Goal: Leave review/rating

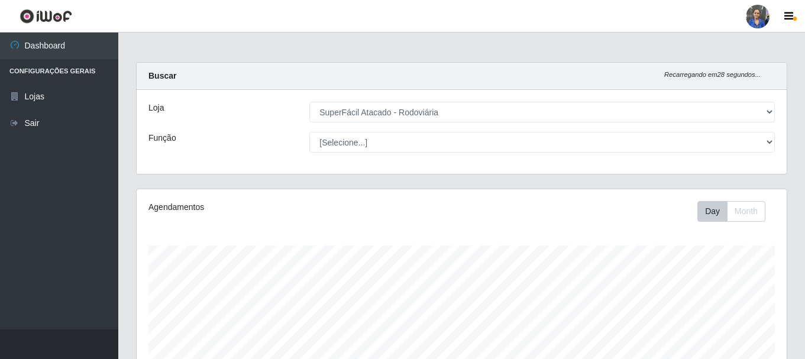
select select "400"
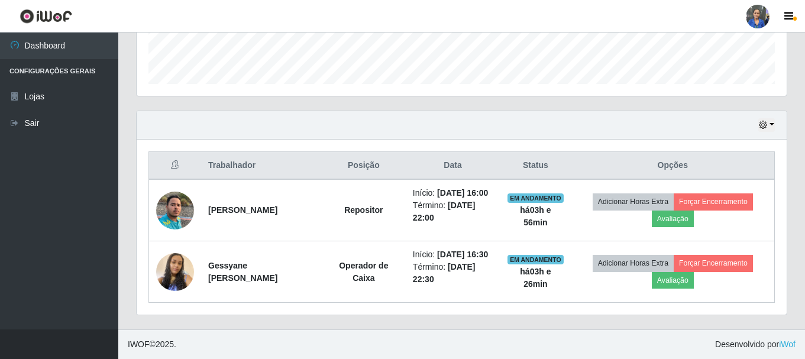
scroll to position [245, 650]
click at [771, 118] on button "button" at bounding box center [766, 125] width 17 height 14
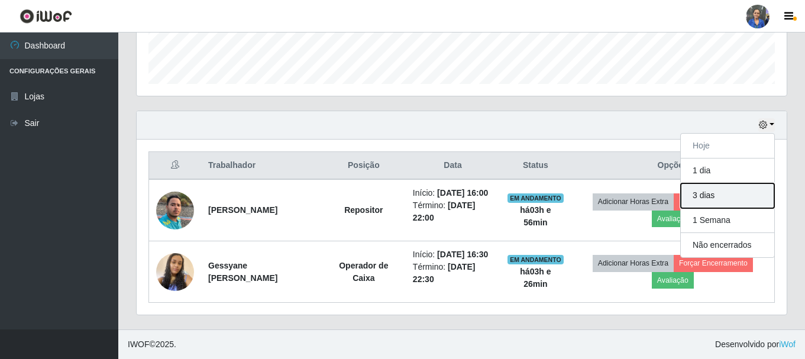
click at [715, 183] on button "3 dias" at bounding box center [727, 195] width 93 height 25
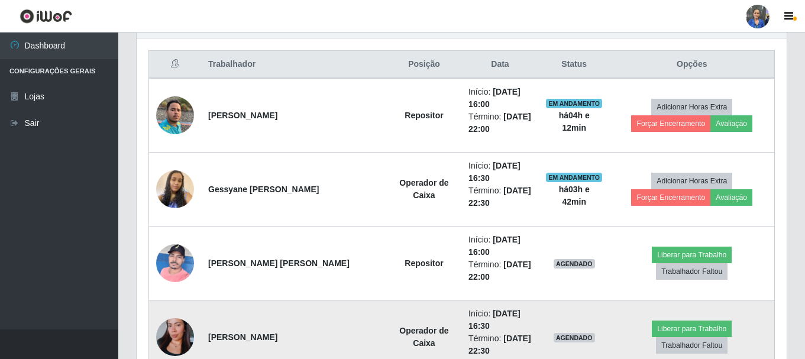
scroll to position [423, 0]
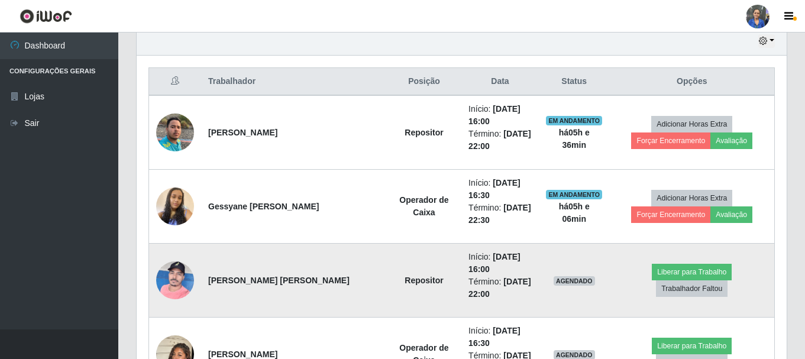
click at [170, 271] on img at bounding box center [175, 280] width 38 height 50
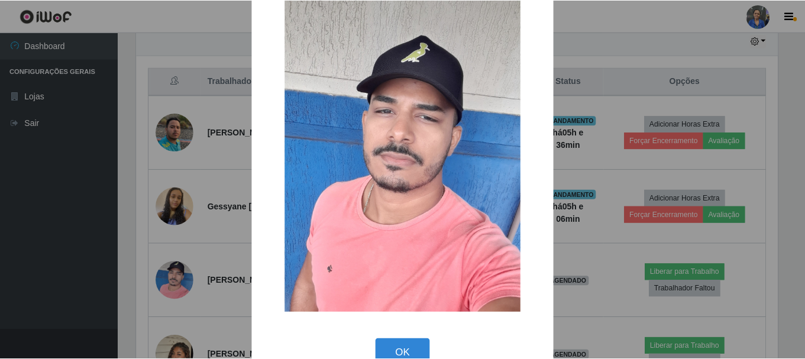
scroll to position [60, 0]
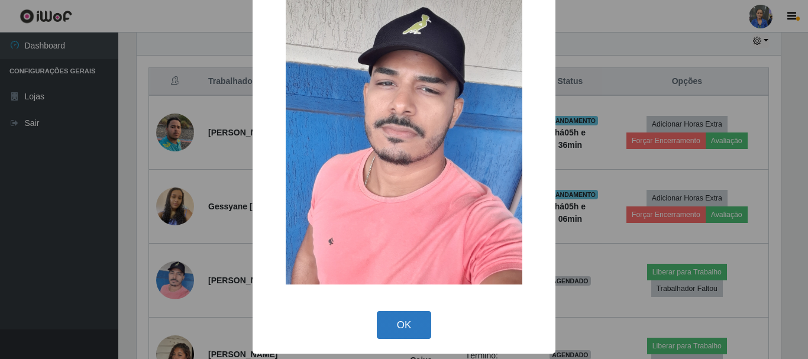
click at [407, 323] on button "OK" at bounding box center [404, 325] width 55 height 28
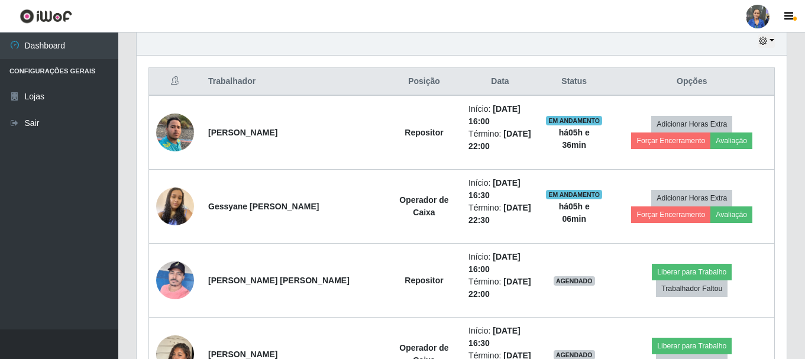
scroll to position [245, 650]
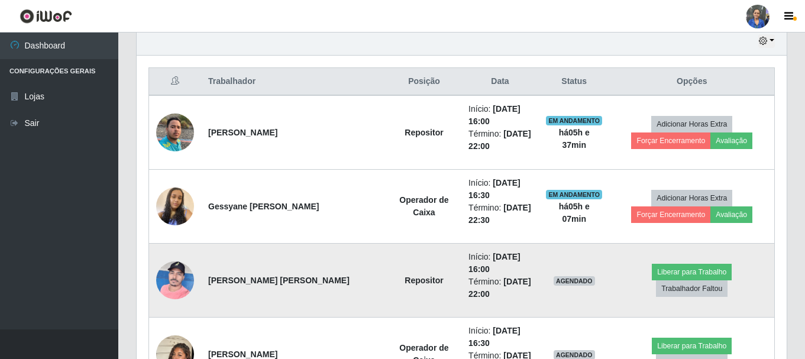
click at [187, 279] on img at bounding box center [175, 280] width 38 height 50
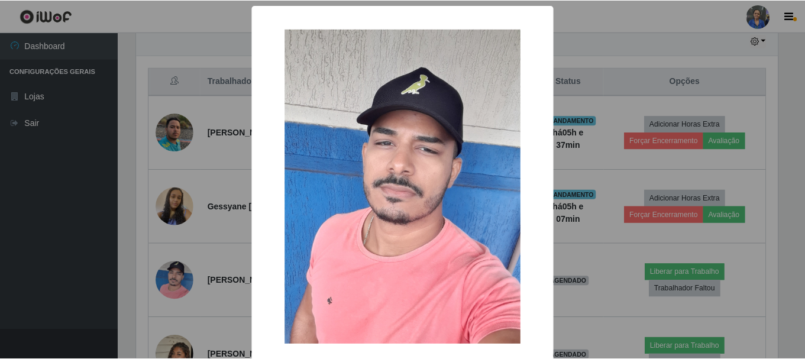
scroll to position [60, 0]
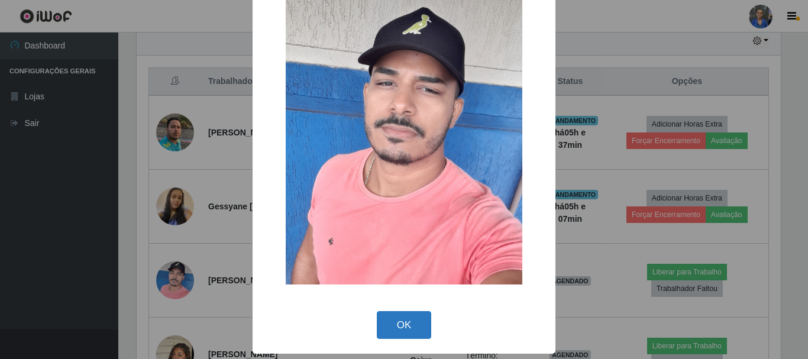
click at [404, 325] on button "OK" at bounding box center [404, 325] width 55 height 28
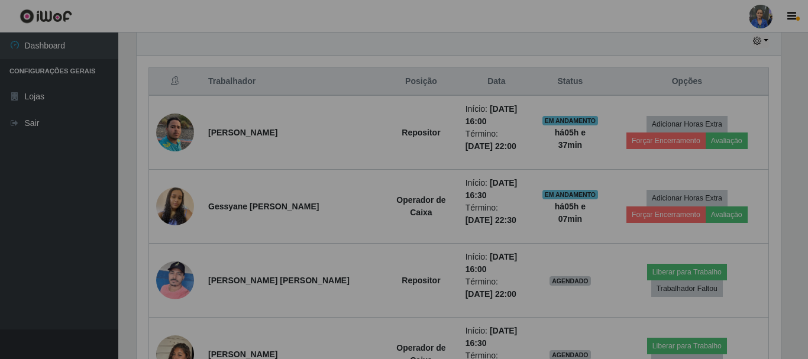
scroll to position [245, 650]
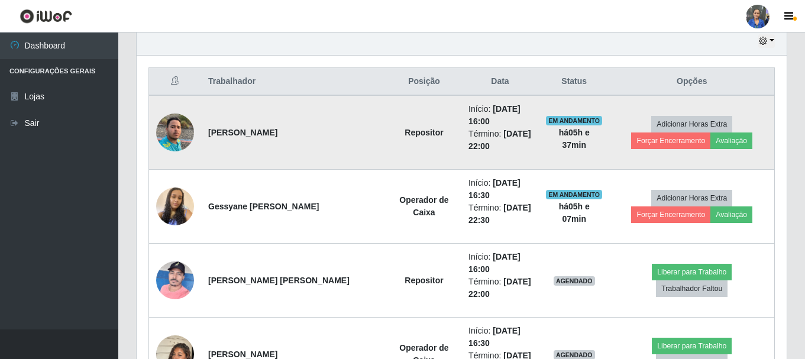
click at [183, 133] on img at bounding box center [175, 132] width 38 height 50
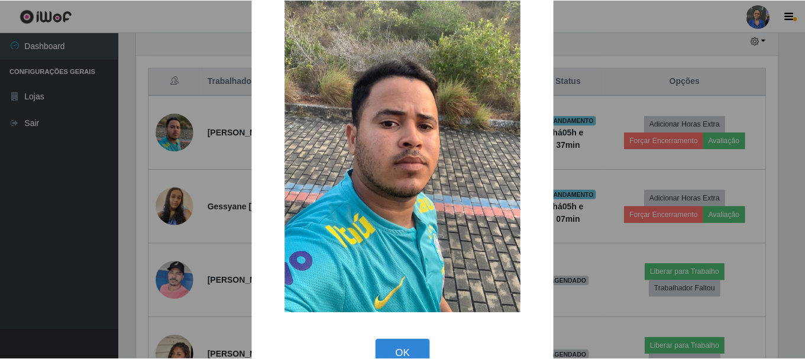
scroll to position [60, 0]
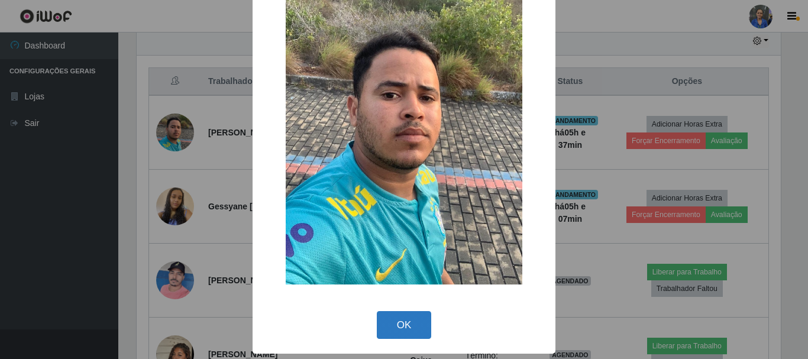
click at [411, 322] on button "OK" at bounding box center [404, 325] width 55 height 28
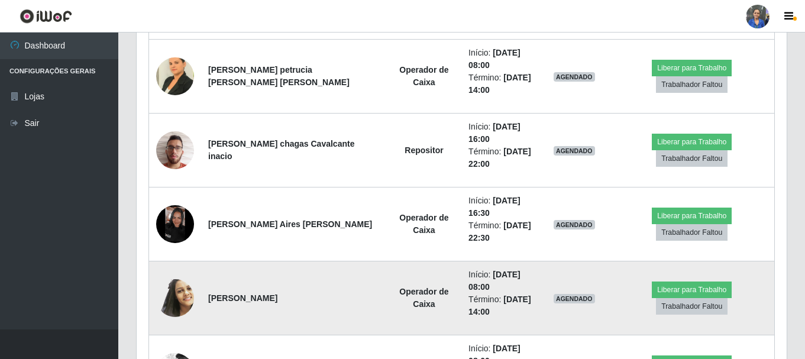
scroll to position [778, 0]
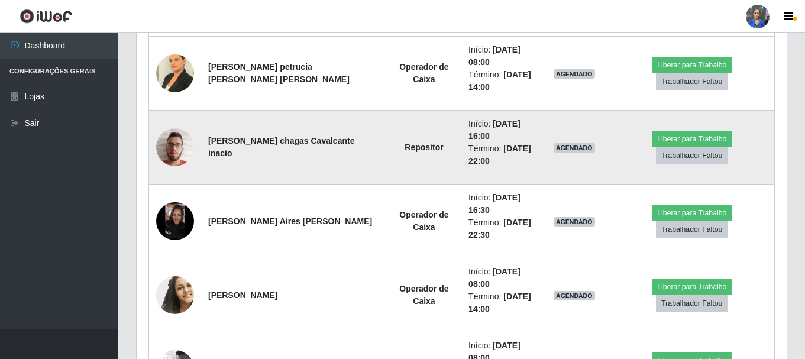
click at [180, 140] on img at bounding box center [175, 147] width 38 height 50
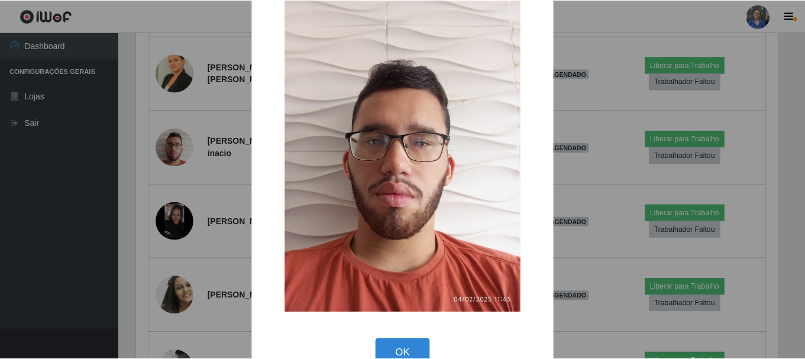
scroll to position [60, 0]
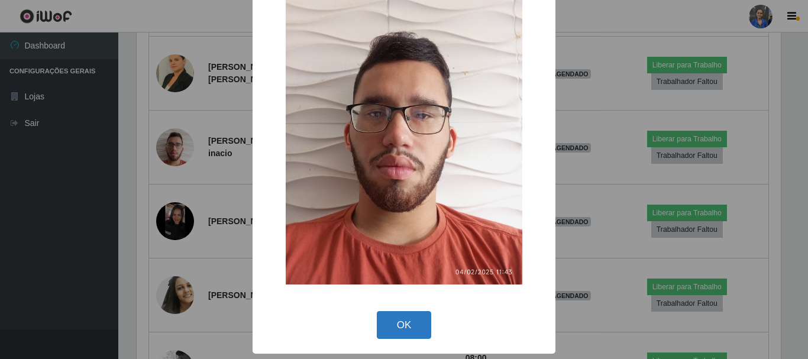
click at [405, 326] on button "OK" at bounding box center [404, 325] width 55 height 28
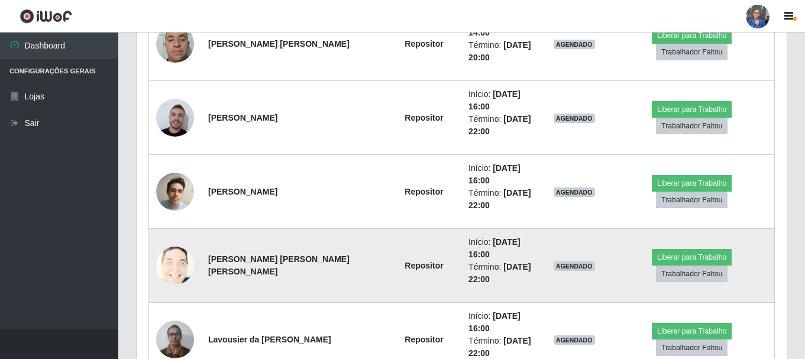
scroll to position [1192, 0]
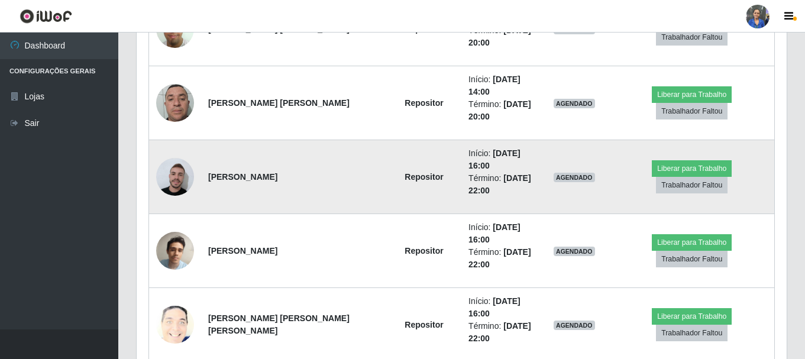
click at [178, 183] on img at bounding box center [175, 177] width 38 height 43
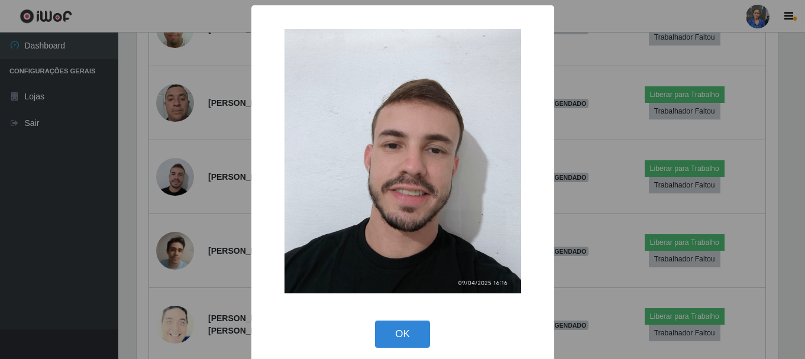
scroll to position [245, 644]
click at [403, 332] on button "OK" at bounding box center [404, 335] width 55 height 28
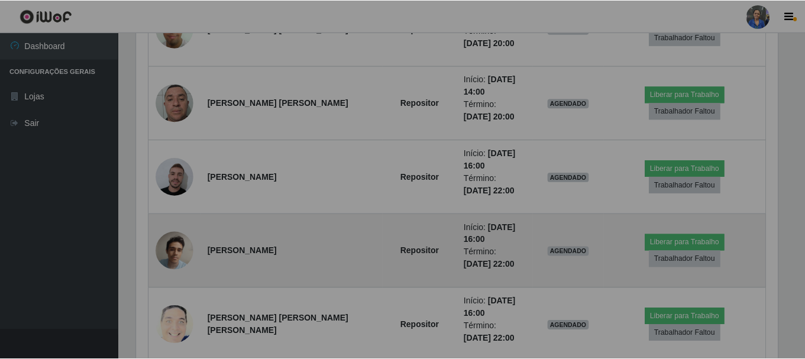
scroll to position [245, 650]
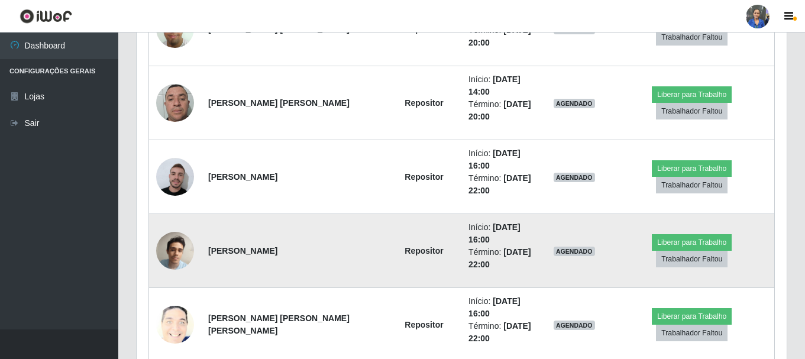
click at [168, 251] on img at bounding box center [175, 251] width 38 height 50
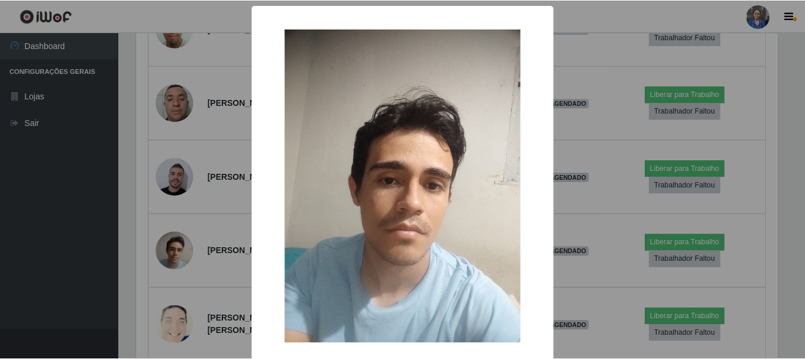
scroll to position [59, 0]
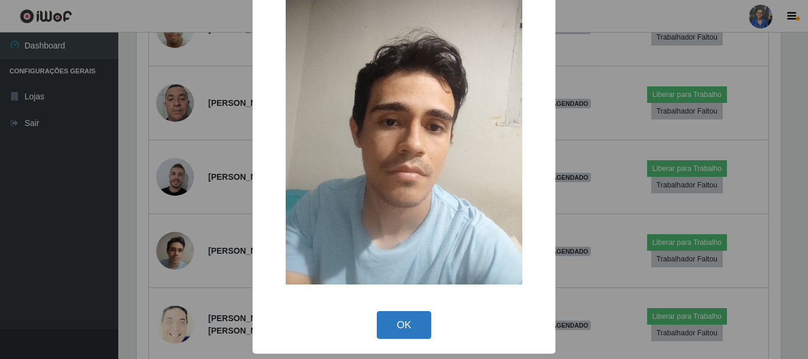
click at [403, 318] on button "OK" at bounding box center [404, 325] width 55 height 28
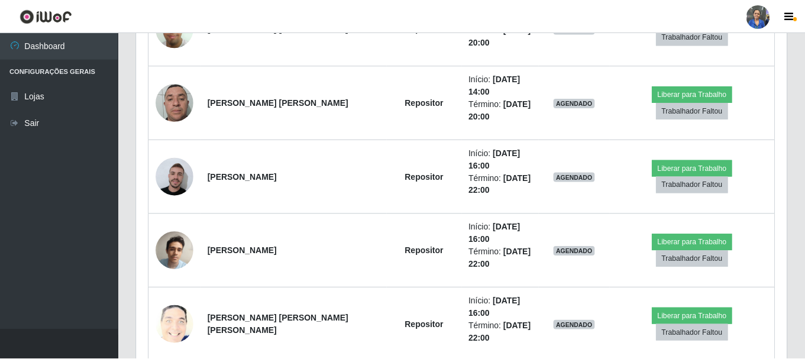
scroll to position [0, 0]
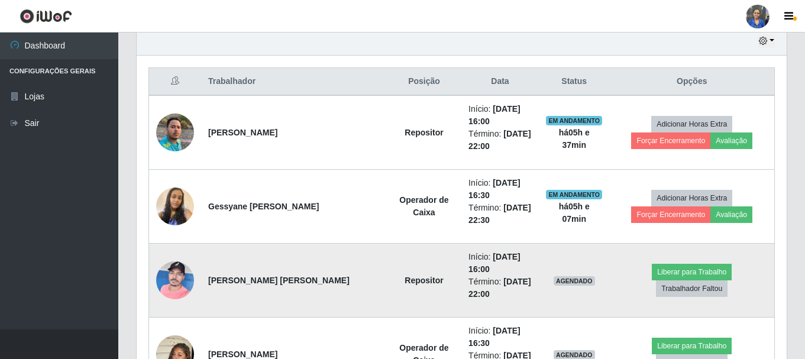
click at [166, 274] on img at bounding box center [175, 280] width 38 height 50
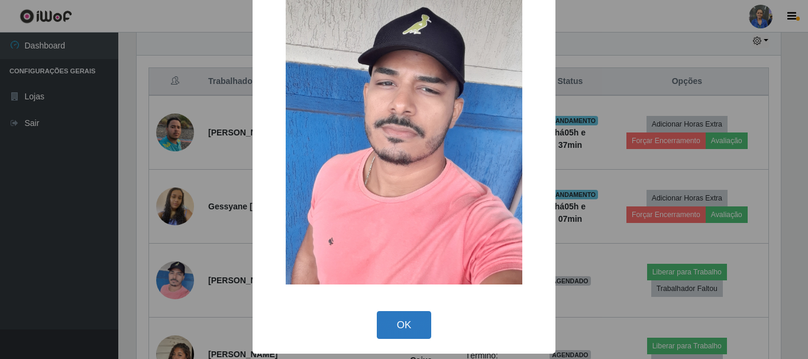
click at [390, 319] on button "OK" at bounding box center [404, 325] width 55 height 28
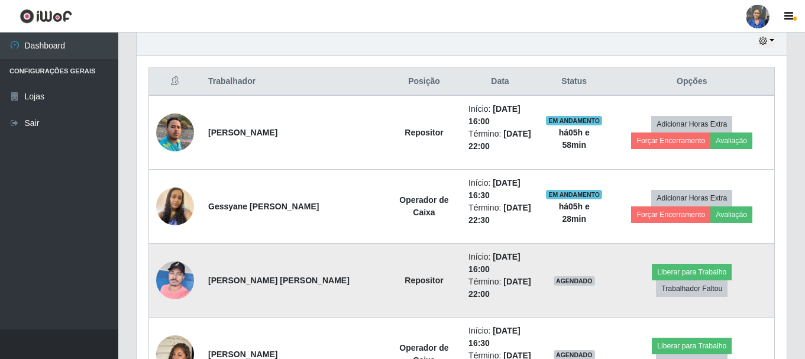
click at [162, 287] on img at bounding box center [175, 280] width 38 height 50
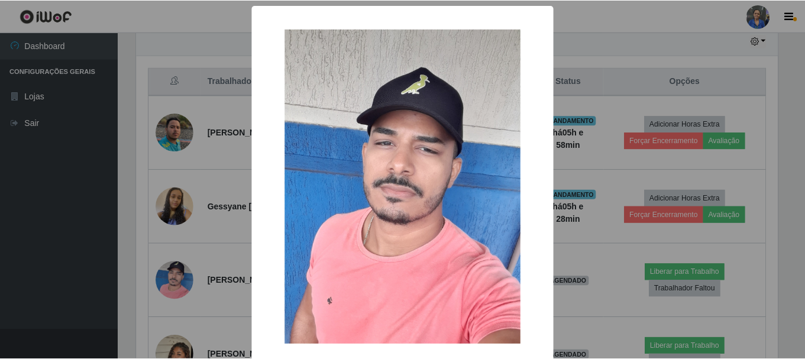
scroll to position [60, 0]
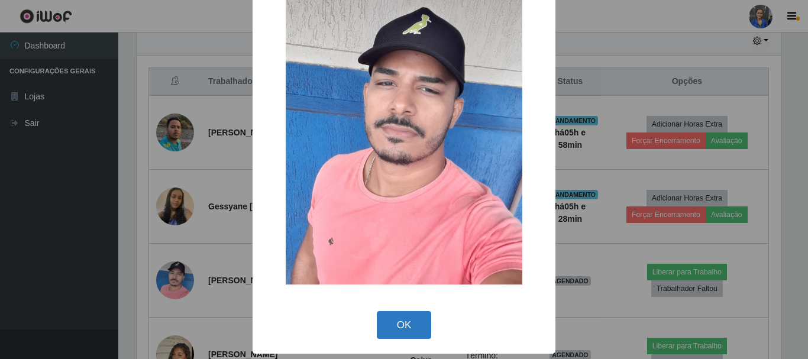
click at [403, 319] on button "OK" at bounding box center [404, 325] width 55 height 28
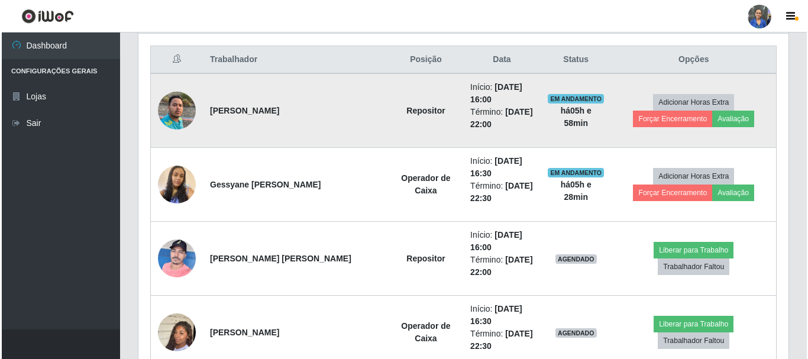
scroll to position [482, 0]
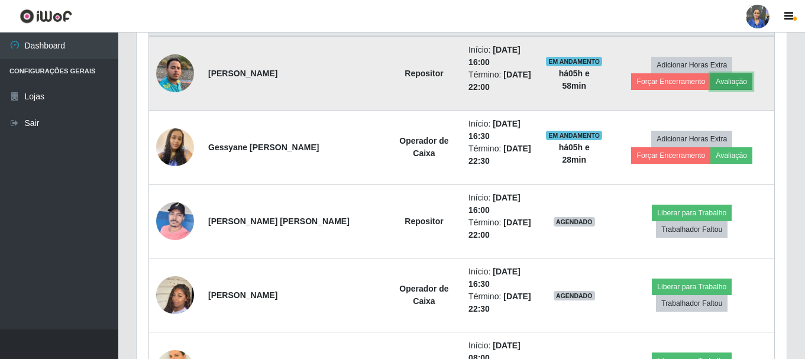
click at [710, 83] on button "Avaliação" at bounding box center [731, 81] width 42 height 17
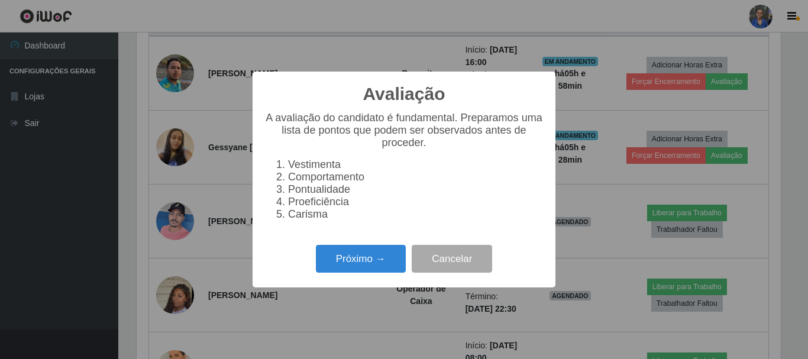
scroll to position [245, 644]
click at [379, 266] on button "Próximo →" at bounding box center [361, 259] width 90 height 28
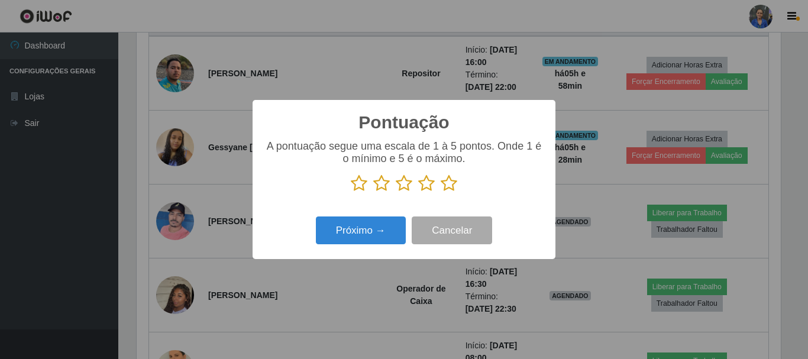
scroll to position [591122, 590723]
click at [452, 184] on icon at bounding box center [449, 183] width 17 height 18
click at [441, 192] on input "radio" at bounding box center [441, 192] width 0 height 0
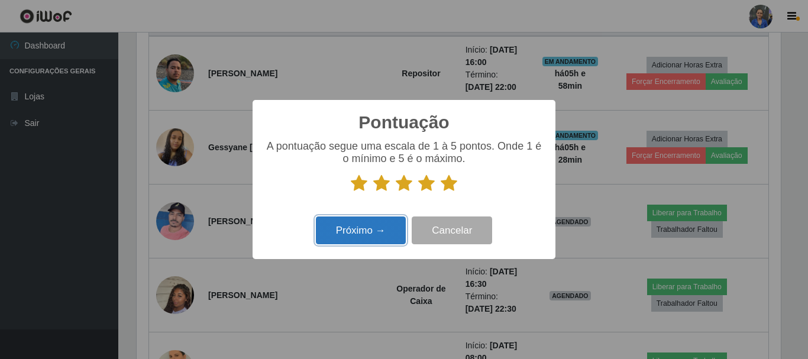
click at [380, 233] on button "Próximo →" at bounding box center [361, 230] width 90 height 28
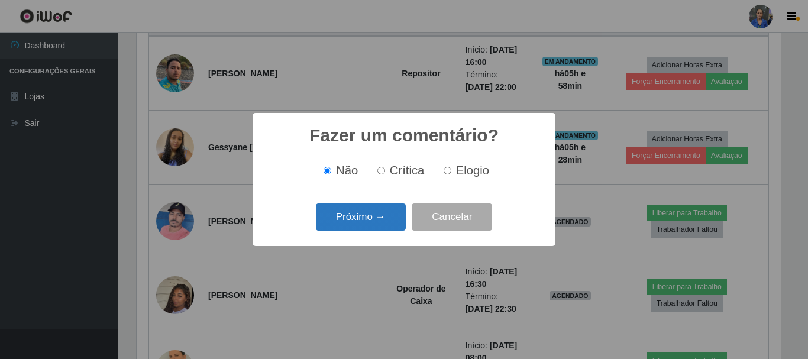
click at [384, 218] on button "Próximo →" at bounding box center [361, 217] width 90 height 28
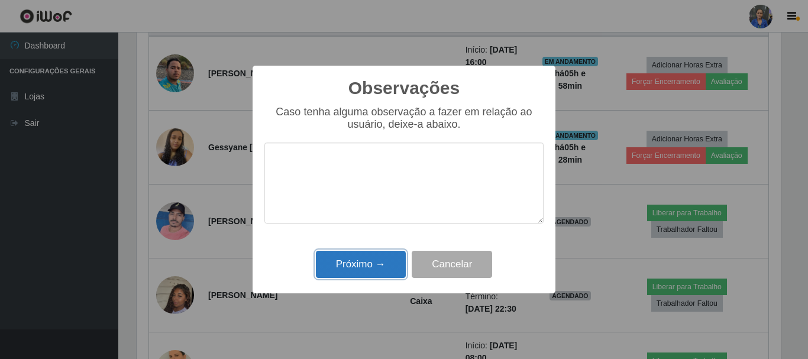
click at [387, 253] on button "Próximo →" at bounding box center [361, 265] width 90 height 28
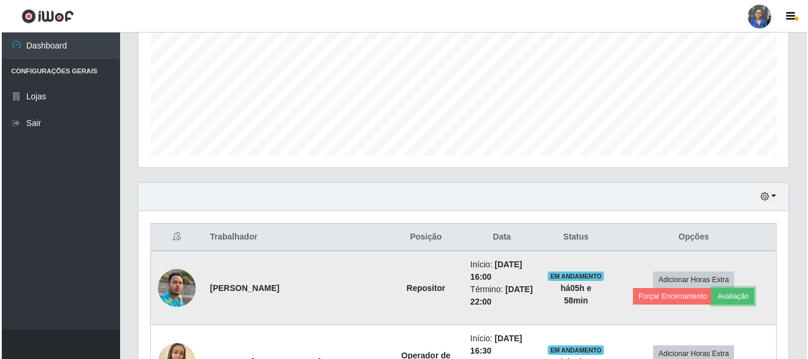
scroll to position [305, 0]
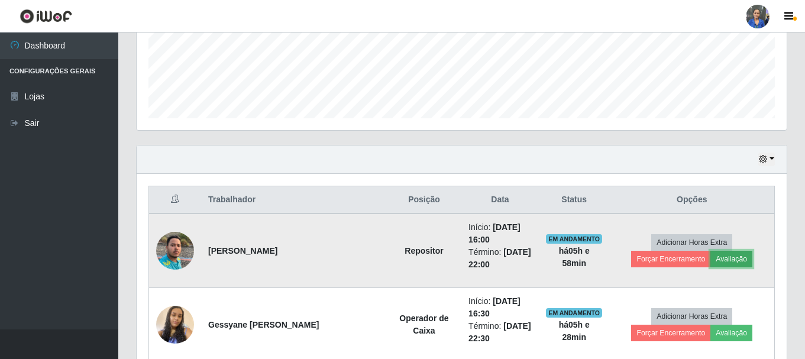
click at [710, 260] on button "Avaliação" at bounding box center [731, 259] width 42 height 17
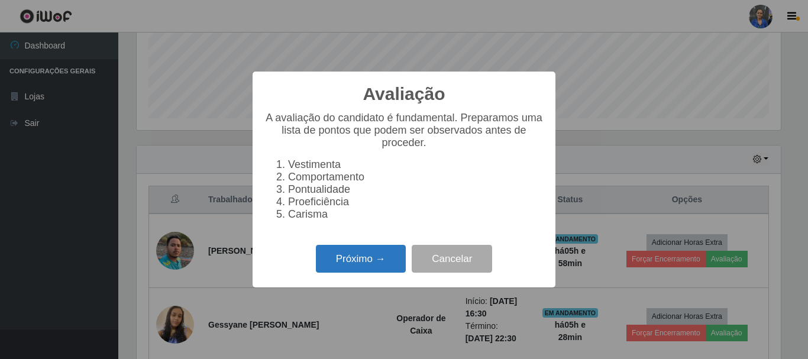
click at [387, 263] on button "Próximo →" at bounding box center [361, 259] width 90 height 28
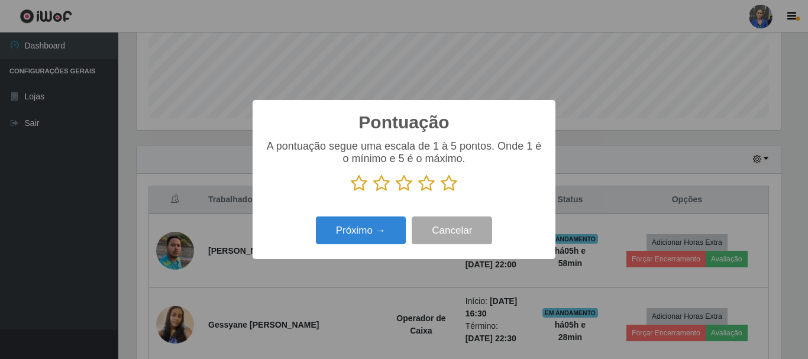
scroll to position [591122, 590723]
click at [452, 189] on icon at bounding box center [449, 183] width 17 height 18
click at [441, 192] on input "radio" at bounding box center [441, 192] width 0 height 0
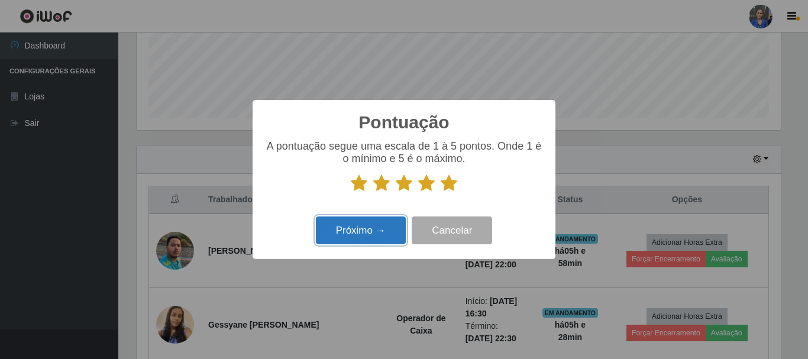
click at [379, 226] on button "Próximo →" at bounding box center [361, 230] width 90 height 28
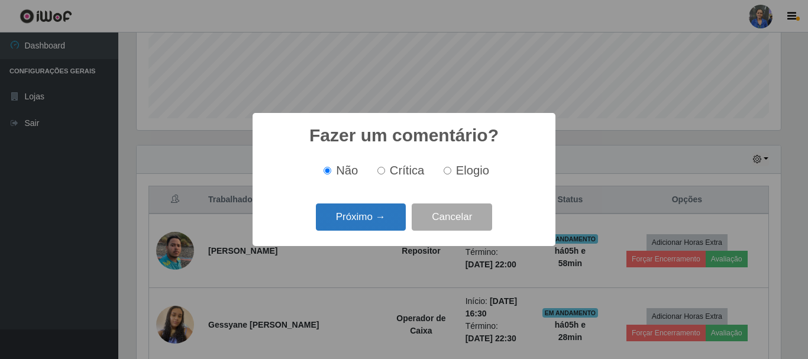
click at [379, 214] on button "Próximo →" at bounding box center [361, 217] width 90 height 28
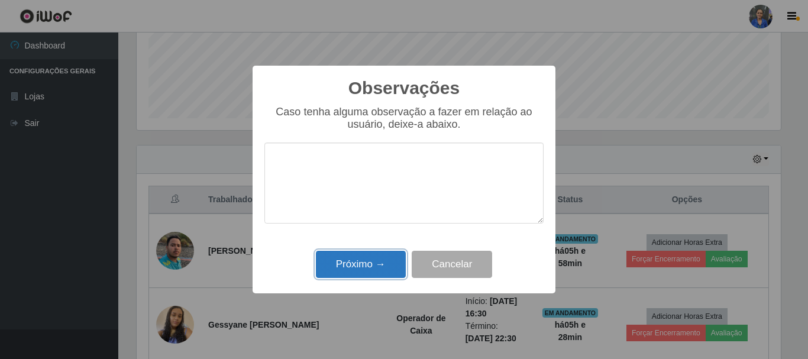
click at [381, 262] on button "Próximo →" at bounding box center [361, 265] width 90 height 28
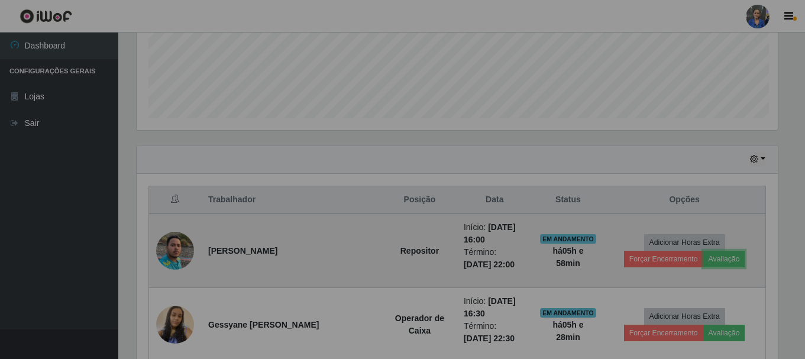
scroll to position [245, 650]
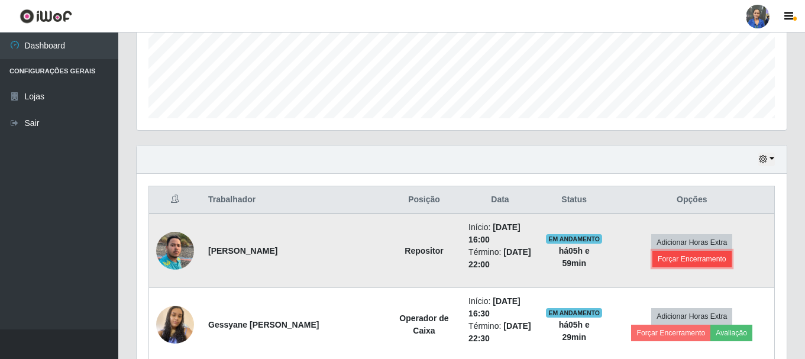
click at [709, 251] on button "Forçar Encerramento" at bounding box center [691, 259] width 79 height 17
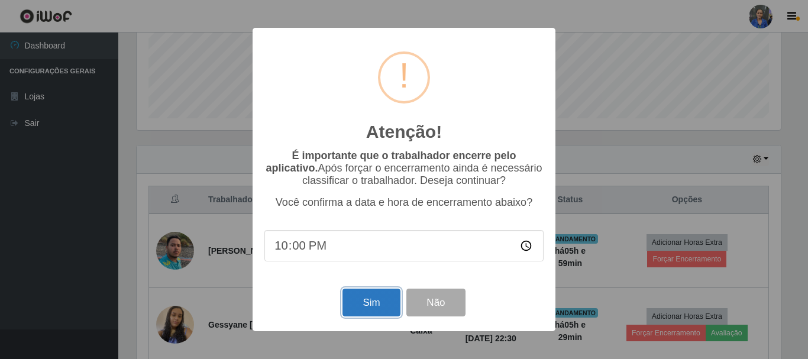
click at [386, 300] on button "Sim" at bounding box center [370, 303] width 57 height 28
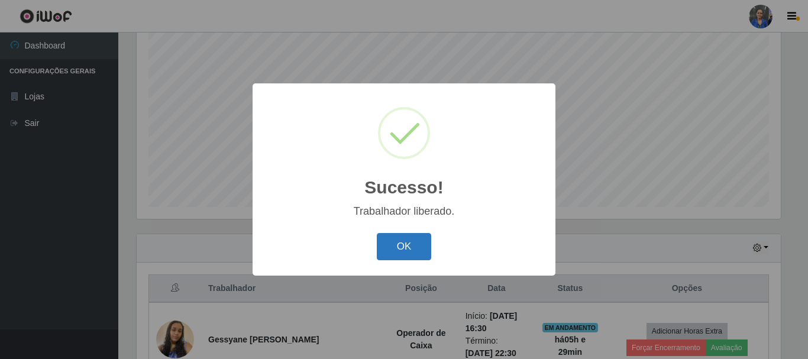
click at [400, 244] on button "OK" at bounding box center [404, 247] width 55 height 28
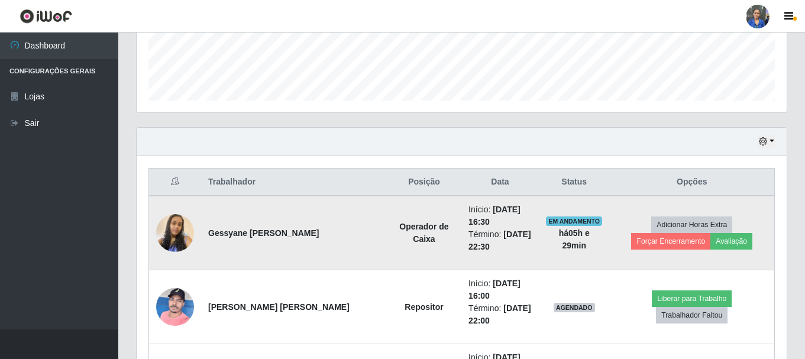
scroll to position [334, 0]
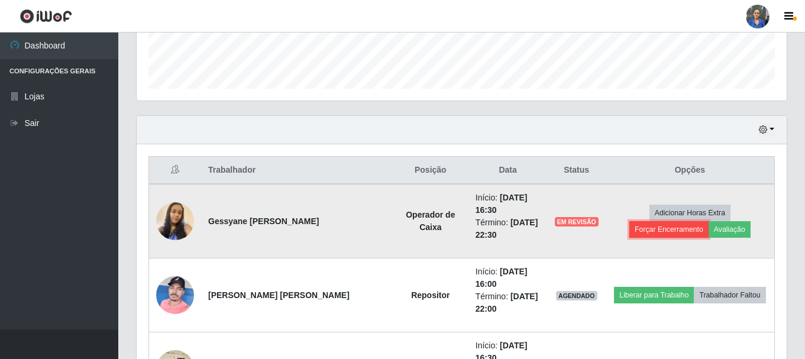
click at [704, 221] on button "Forçar Encerramento" at bounding box center [668, 229] width 79 height 17
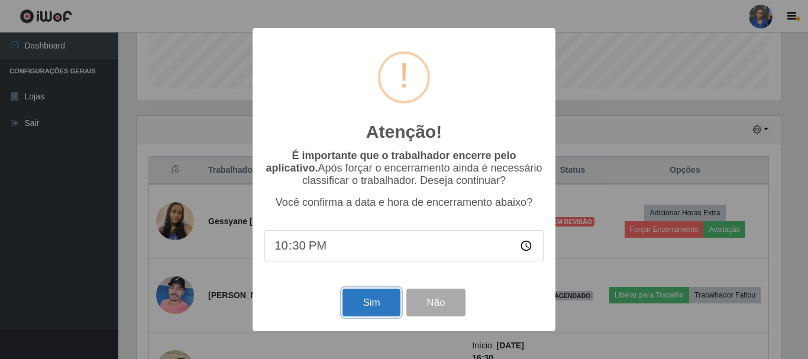
click at [373, 306] on button "Sim" at bounding box center [370, 303] width 57 height 28
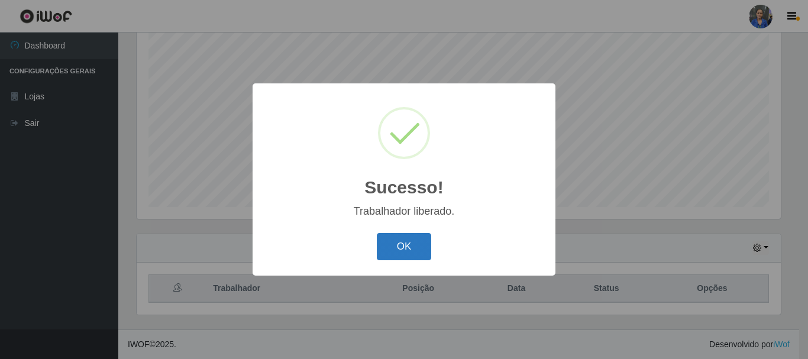
click at [410, 254] on button "OK" at bounding box center [404, 247] width 55 height 28
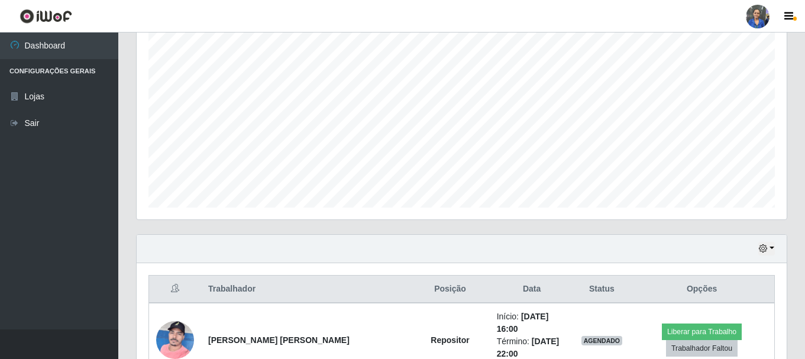
scroll to position [0, 0]
